Goal: Task Accomplishment & Management: Manage account settings

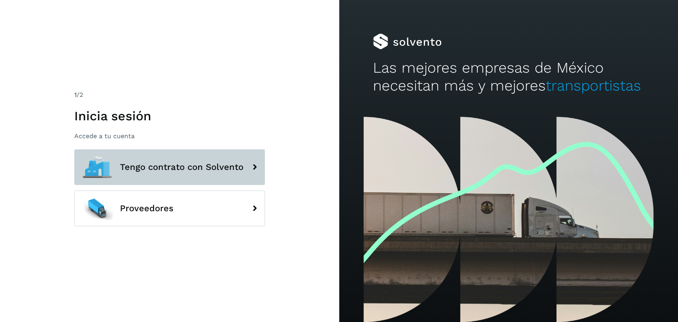
click at [226, 176] on button "Tengo contrato con Solvento" at bounding box center [169, 167] width 191 height 36
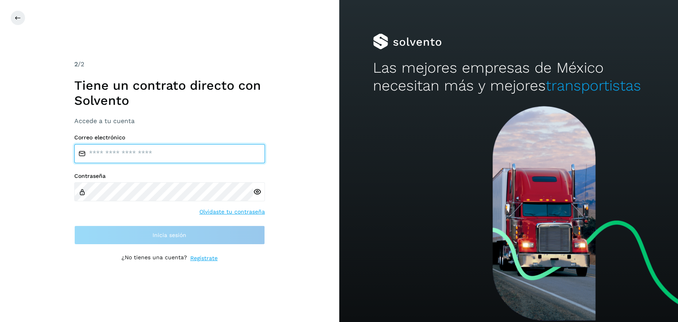
type input "**********"
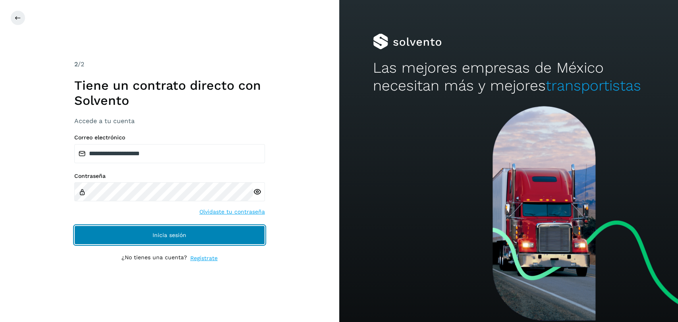
click at [196, 239] on button "Inicia sesión" at bounding box center [169, 235] width 191 height 19
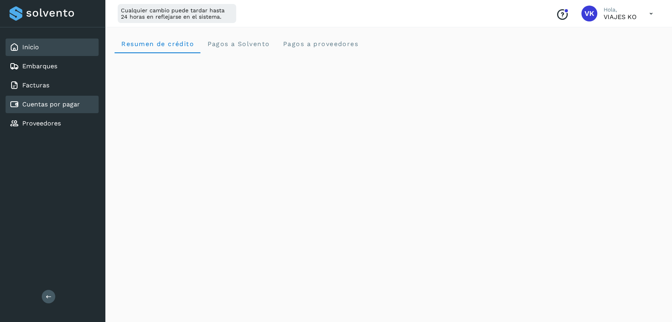
click at [51, 105] on link "Cuentas por pagar" at bounding box center [51, 105] width 58 height 8
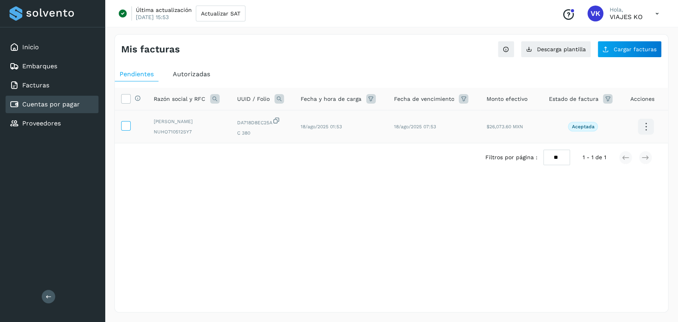
click at [128, 126] on icon at bounding box center [126, 125] width 8 height 8
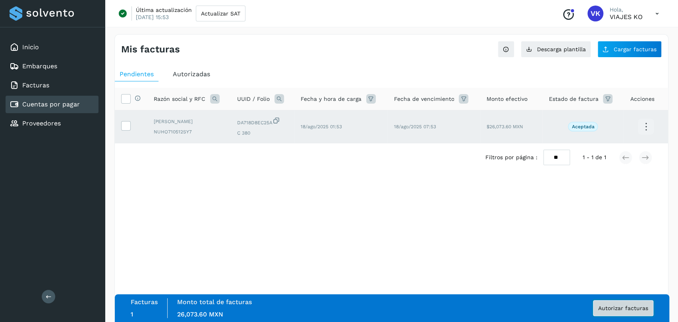
click at [624, 306] on button "Autorizar facturas" at bounding box center [623, 308] width 60 height 16
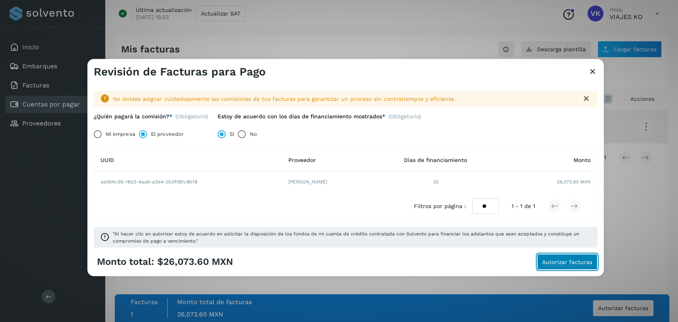
click at [570, 263] on span "Autorizar facturas" at bounding box center [567, 262] width 50 height 6
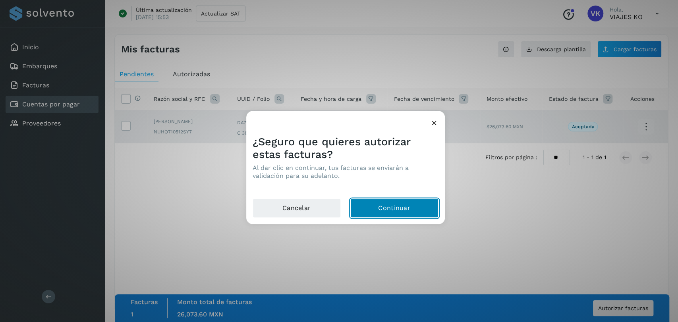
click at [404, 210] on button "Continuar" at bounding box center [394, 208] width 88 height 19
